Goal: Browse casually

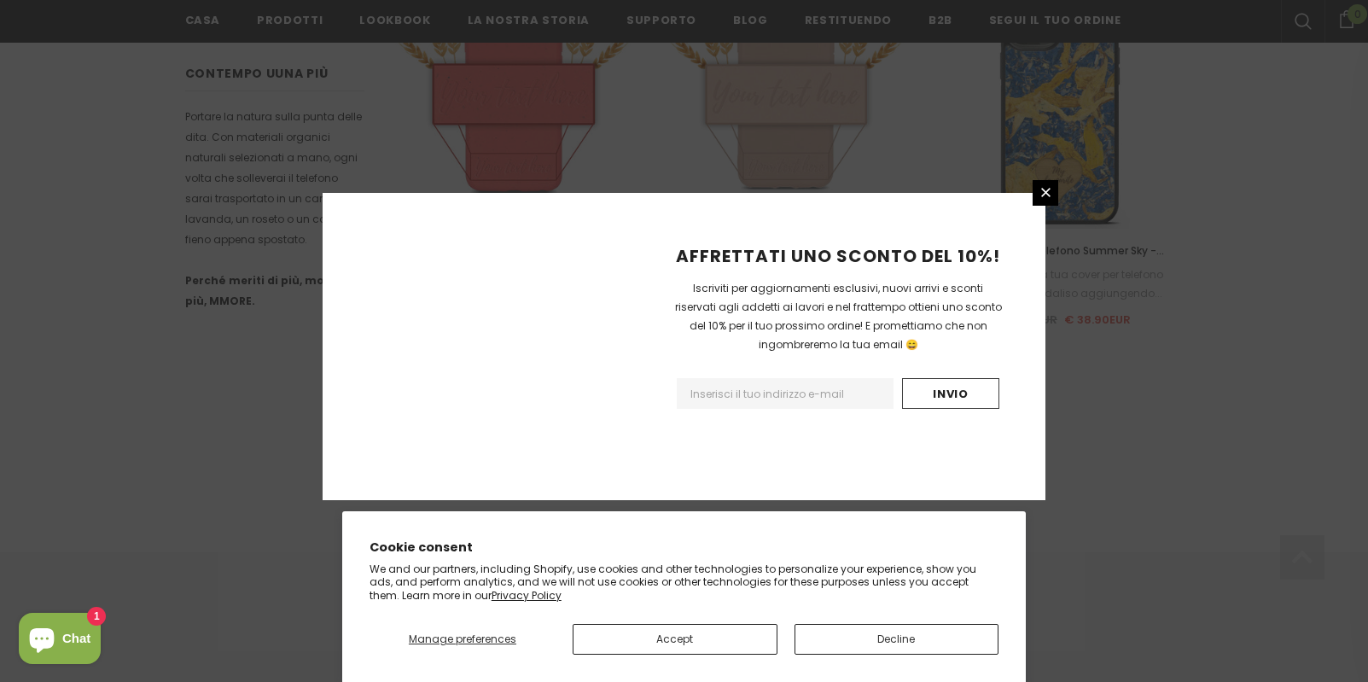
scroll to position [1201, 0]
